Goal: Information Seeking & Learning: Learn about a topic

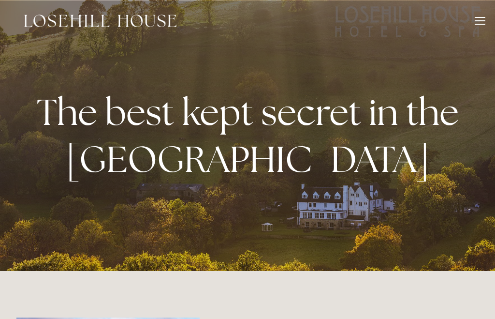
click at [485, 22] on div at bounding box center [480, 22] width 11 height 11
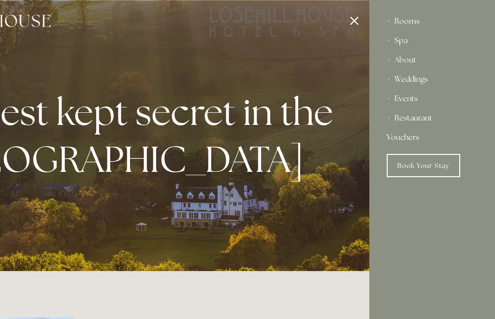
click at [413, 61] on div "About" at bounding box center [432, 59] width 91 height 19
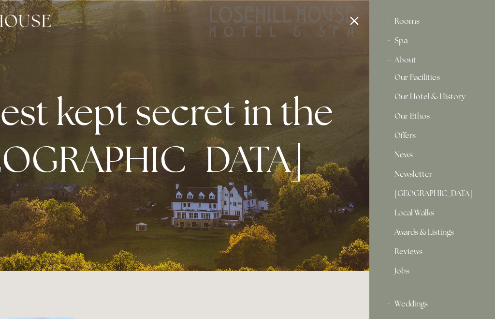
click at [464, 98] on link "Our Hotel & History" at bounding box center [432, 99] width 75 height 12
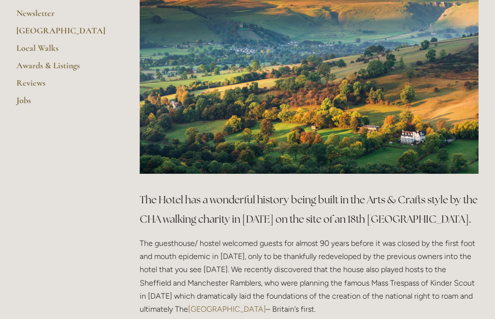
scroll to position [359, 0]
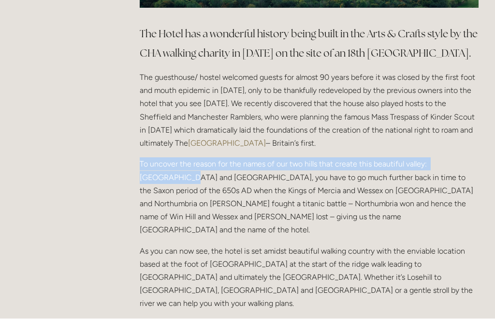
scroll to position [513, 0]
click at [63, 233] on main "About Our Facilities Our Hotel & History Our Ethos Offers News Newsletter Peak …" at bounding box center [247, 142] width 493 height 902
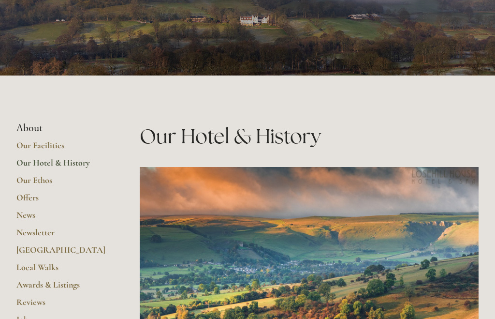
scroll to position [127, 0]
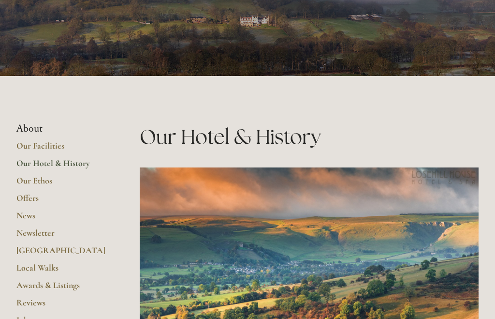
click at [31, 200] on link "Offers" at bounding box center [62, 200] width 92 height 17
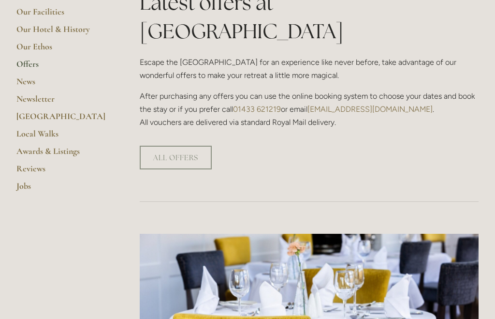
scroll to position [261, 0]
click at [188, 146] on link "ALL OFFERS" at bounding box center [176, 158] width 72 height 24
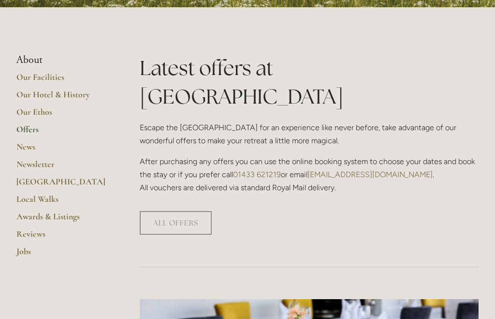
scroll to position [194, 0]
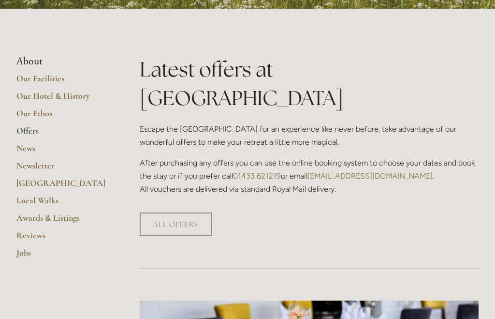
click at [56, 80] on link "Our Facilities" at bounding box center [62, 81] width 92 height 17
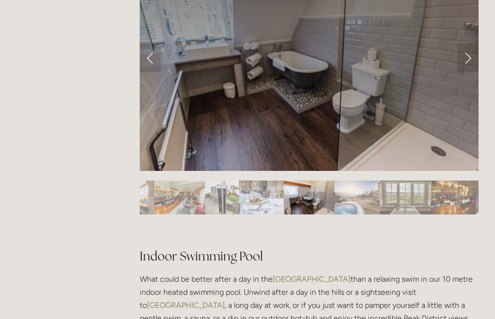
scroll to position [473, 0]
click at [477, 59] on link "Next Slide" at bounding box center [467, 57] width 21 height 29
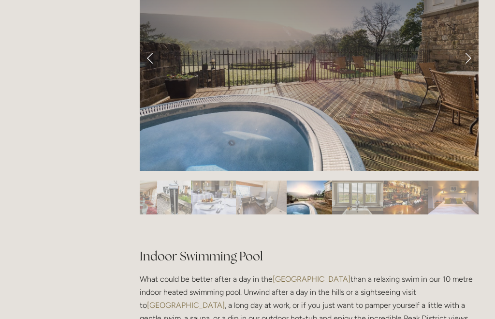
click at [478, 56] on link "Next Slide" at bounding box center [467, 57] width 21 height 29
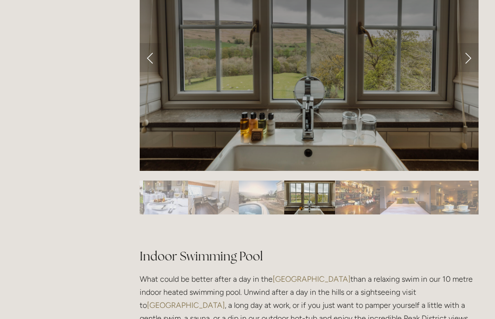
click at [477, 60] on link "Next Slide" at bounding box center [467, 57] width 21 height 29
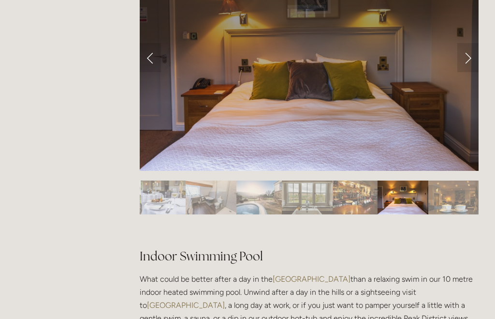
click at [475, 64] on link "Next Slide" at bounding box center [467, 57] width 21 height 29
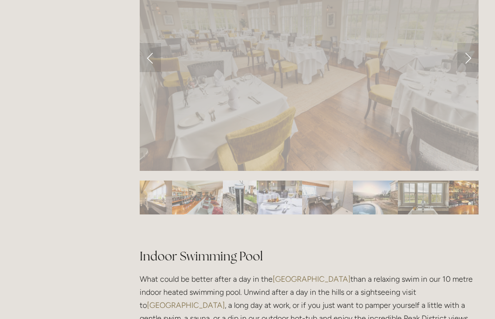
click at [476, 60] on link "Next Slide" at bounding box center [467, 57] width 21 height 29
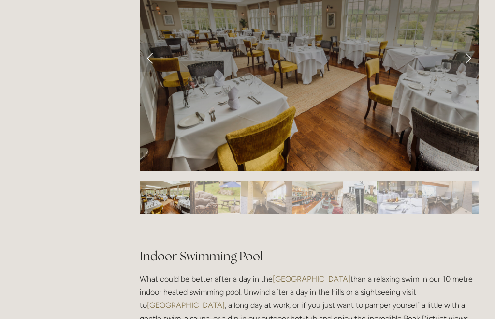
click at [478, 56] on link "Next Slide" at bounding box center [467, 57] width 21 height 29
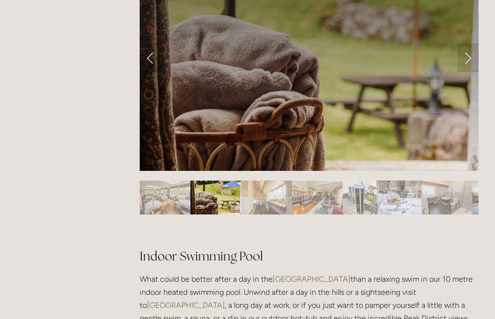
click at [475, 58] on link "Next Slide" at bounding box center [467, 57] width 21 height 29
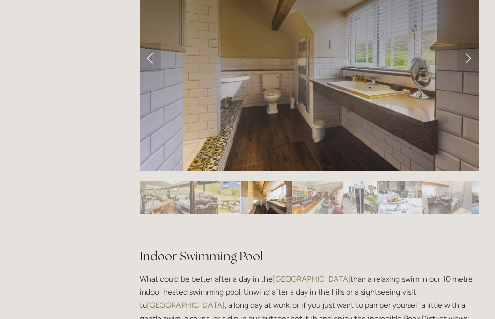
click at [474, 59] on link "Next Slide" at bounding box center [467, 57] width 21 height 29
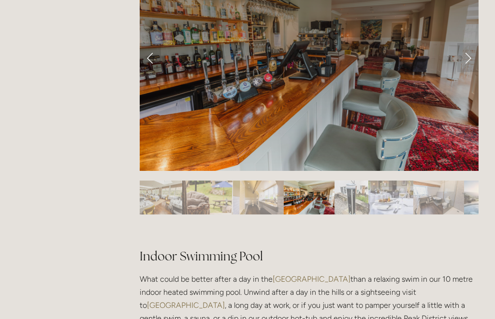
click at [474, 62] on link "Next Slide" at bounding box center [467, 57] width 21 height 29
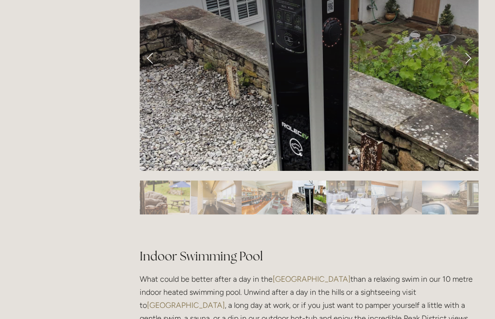
click at [475, 60] on link "Next Slide" at bounding box center [467, 57] width 21 height 29
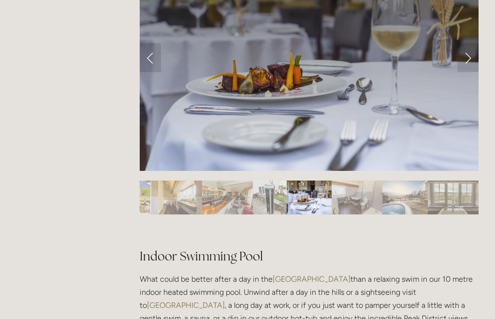
click at [472, 60] on link "Next Slide" at bounding box center [467, 57] width 21 height 29
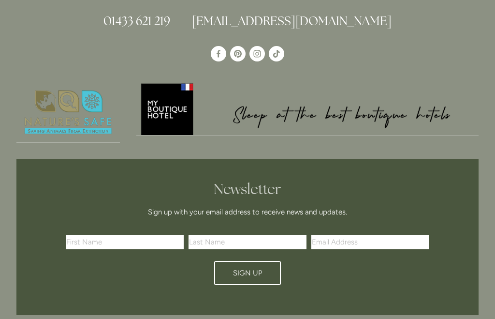
scroll to position [2343, 0]
click at [103, 235] on input "text" at bounding box center [125, 242] width 118 height 15
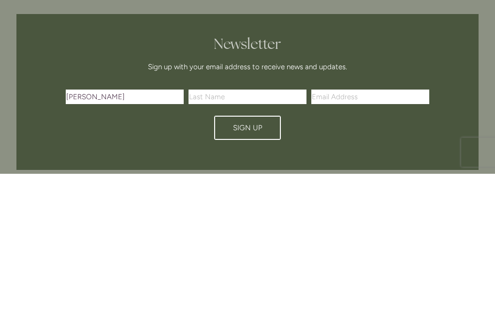
type input "Susan"
click at [211, 235] on input "text" at bounding box center [248, 242] width 118 height 15
type input "Ford"
click at [335, 235] on input "Email Address" at bounding box center [370, 242] width 118 height 15
type input "tabitha66@sky.com"
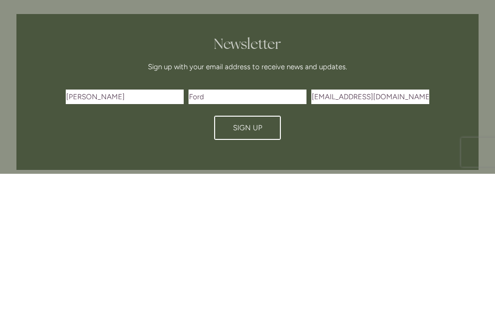
click at [254, 269] on span "Sign Up" at bounding box center [247, 273] width 29 height 9
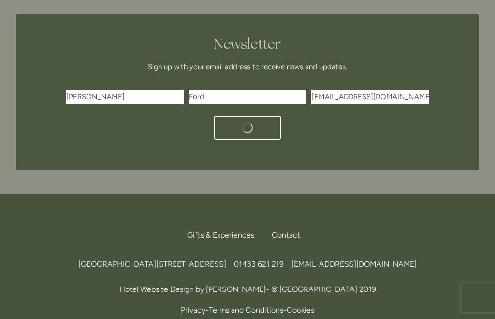
scroll to position [2422, 0]
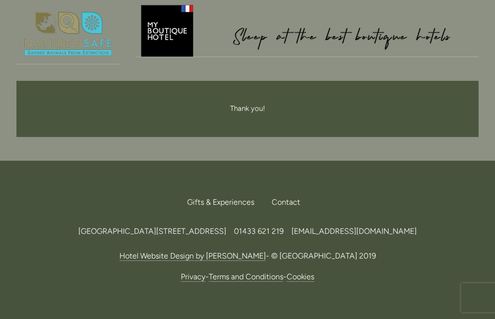
click at [473, 81] on div "Newsletter Sign up with your email address to receive news and updates. First N…" at bounding box center [247, 109] width 462 height 56
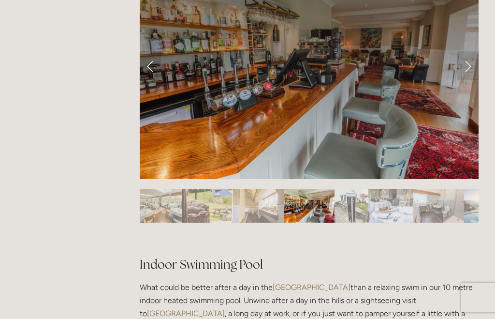
scroll to position [458, 0]
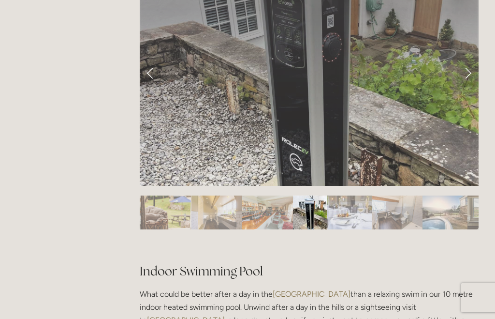
click at [475, 73] on link "Next Slide" at bounding box center [467, 72] width 21 height 29
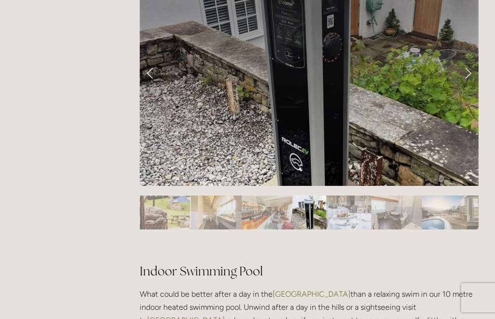
click at [476, 70] on link "Next Slide" at bounding box center [467, 72] width 21 height 29
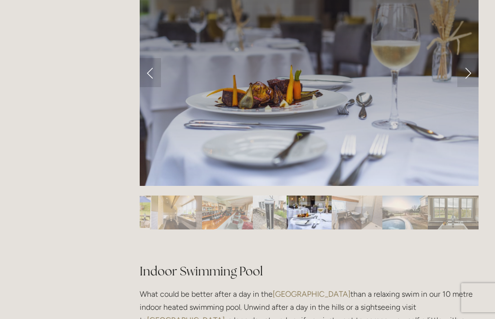
click at [477, 71] on link "Next Slide" at bounding box center [467, 72] width 21 height 29
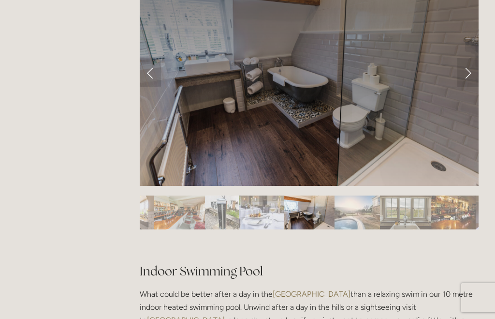
click at [476, 73] on link "Next Slide" at bounding box center [467, 72] width 21 height 29
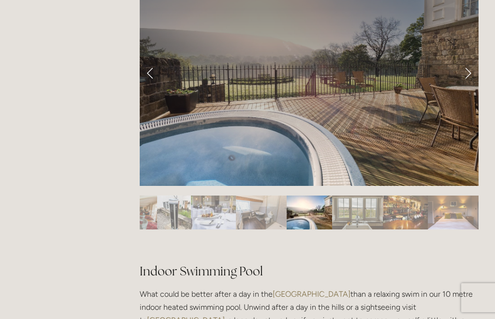
click at [475, 71] on link "Next Slide" at bounding box center [467, 72] width 21 height 29
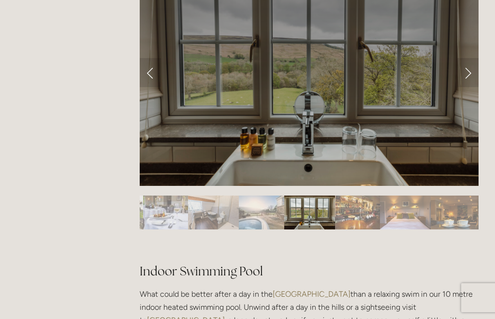
click at [475, 73] on link "Next Slide" at bounding box center [467, 72] width 21 height 29
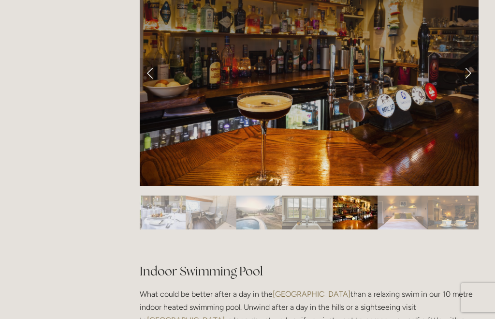
click at [477, 73] on link "Next Slide" at bounding box center [467, 72] width 21 height 29
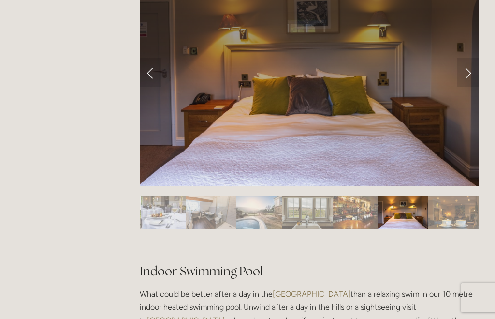
click at [476, 73] on link "Next Slide" at bounding box center [467, 72] width 21 height 29
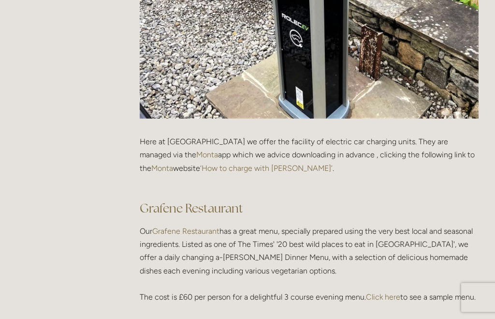
scroll to position [1282, 0]
click at [186, 229] on link "Grafene Restaurant" at bounding box center [185, 230] width 67 height 9
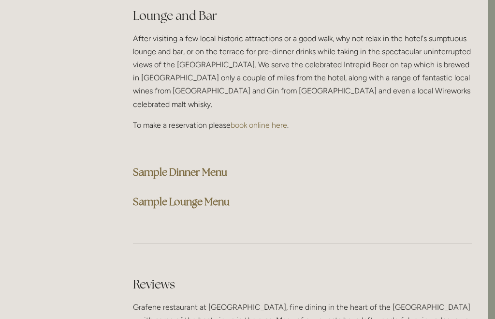
scroll to position [2465, 7]
click at [195, 165] on strong "Sample Dinner Menu" at bounding box center [180, 171] width 94 height 13
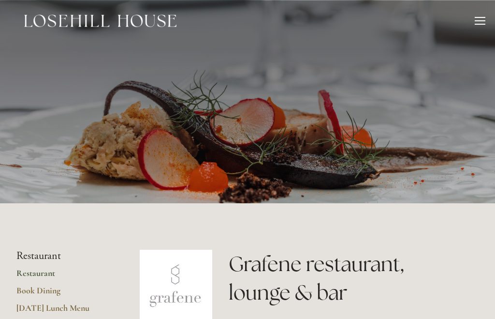
scroll to position [2497, 7]
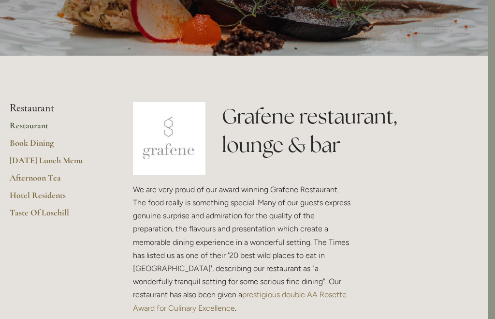
scroll to position [147, 7]
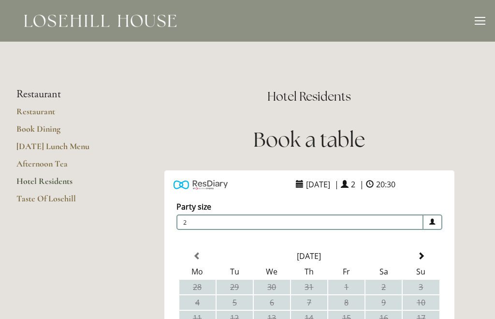
click at [64, 161] on link "Afternoon Tea" at bounding box center [62, 166] width 92 height 17
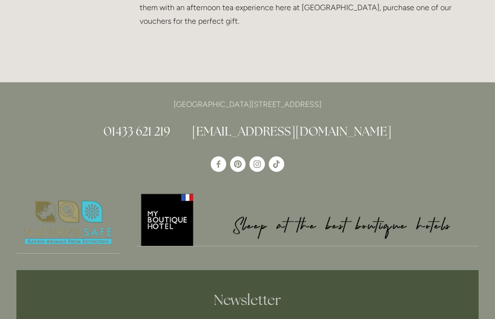
scroll to position [1234, 0]
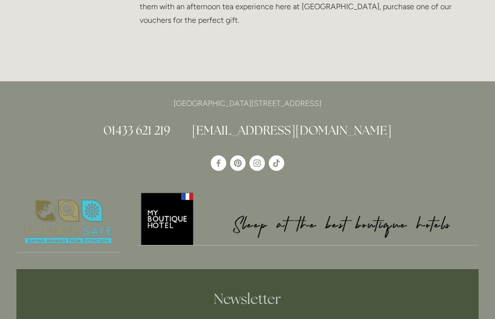
click at [170, 196] on img at bounding box center [307, 218] width 343 height 54
